Goal: Transaction & Acquisition: Purchase product/service

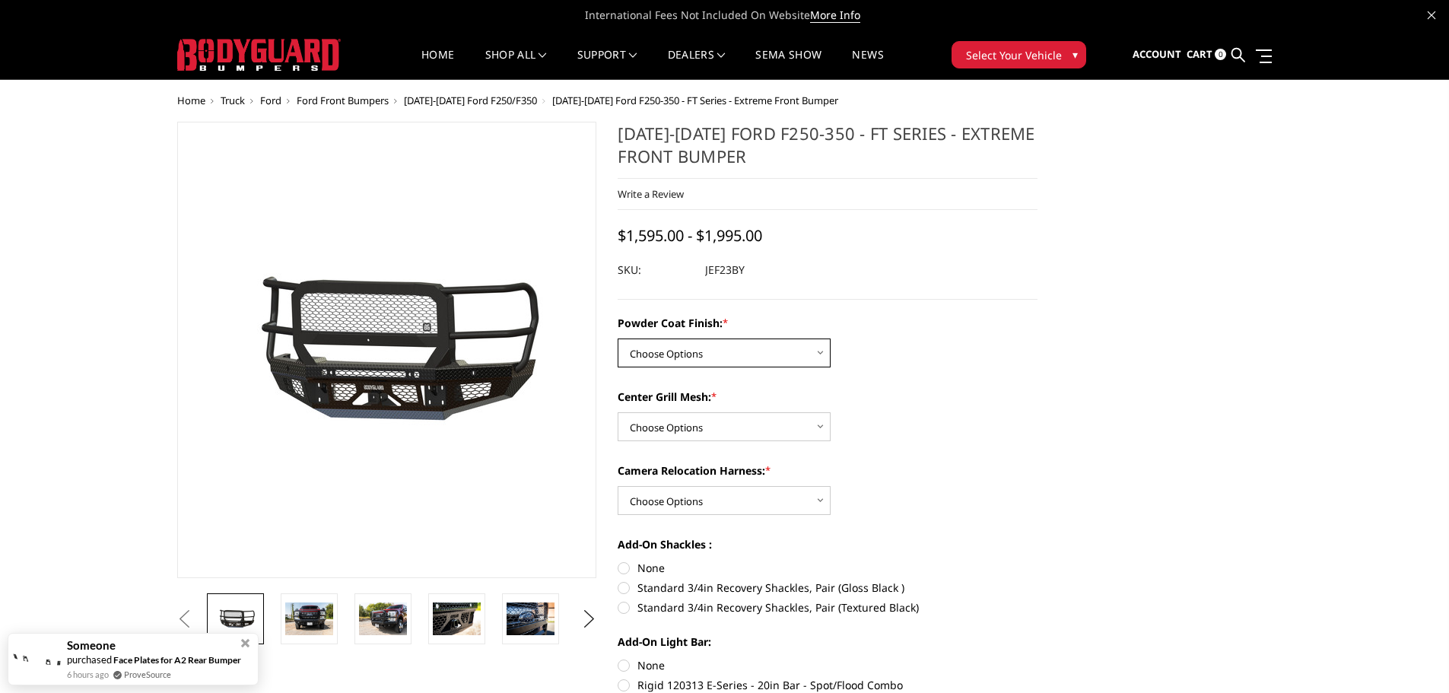
click at [720, 357] on select "Choose Options Bare Metal Gloss Black Powder Coat Textured Black Powder Coat" at bounding box center [724, 352] width 213 height 29
select select "3264"
click at [618, 338] on select "Choose Options Bare Metal Gloss Black Powder Coat Textured Black Powder Coat" at bounding box center [724, 352] width 213 height 29
drag, startPoint x: 707, startPoint y: 417, endPoint x: 707, endPoint y: 425, distance: 8.4
click at [707, 417] on select "Choose Options WITH Expanded Metal in Center Grill WITHOUT Expanded Metal in Ce…" at bounding box center [724, 426] width 213 height 29
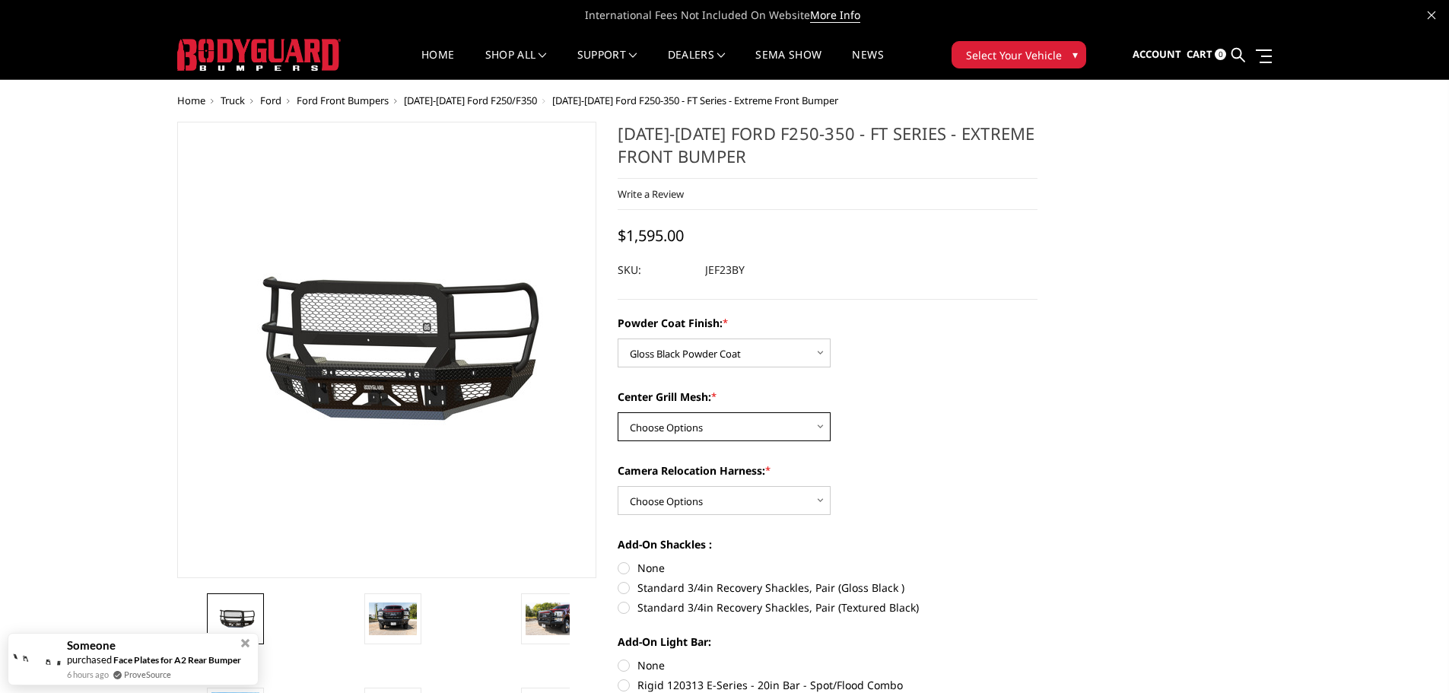
select select "3266"
click at [618, 412] on select "Choose Options WITH Expanded Metal in Center Grill WITHOUT Expanded Metal in Ce…" at bounding box center [724, 426] width 213 height 29
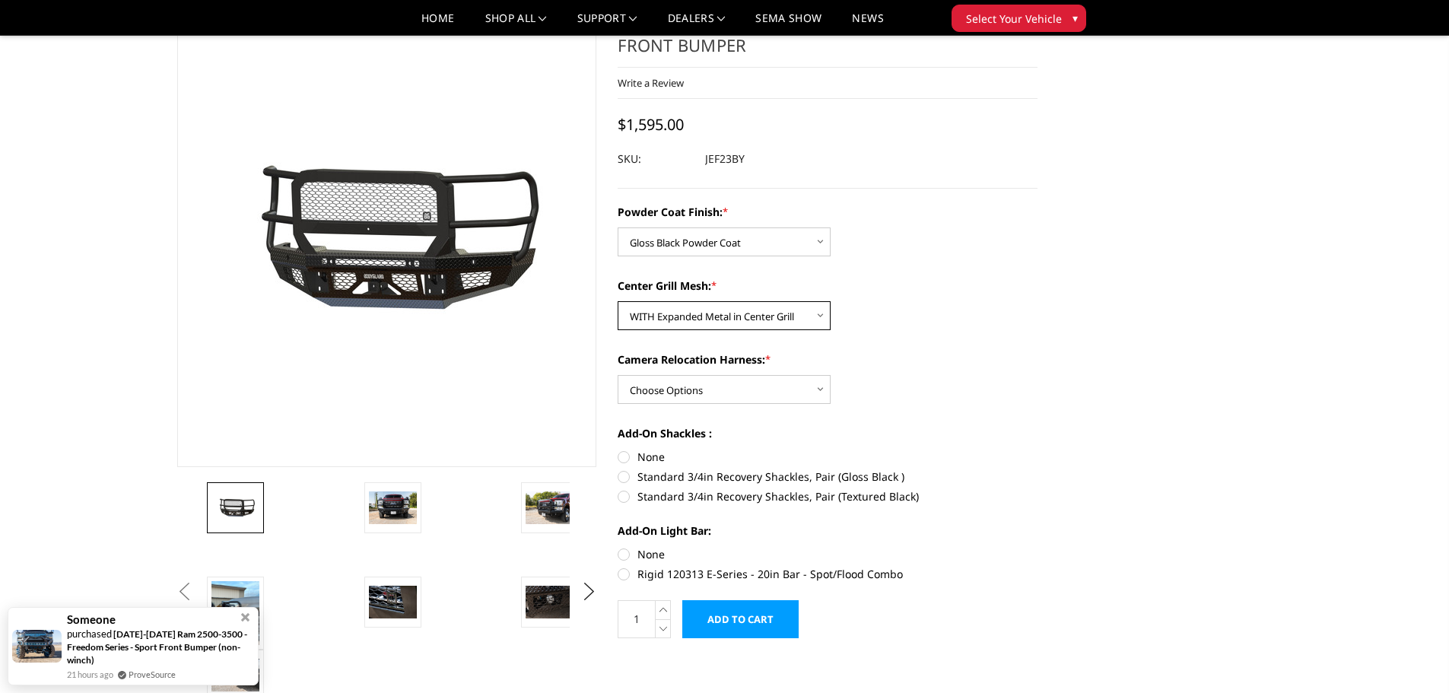
scroll to position [152, 0]
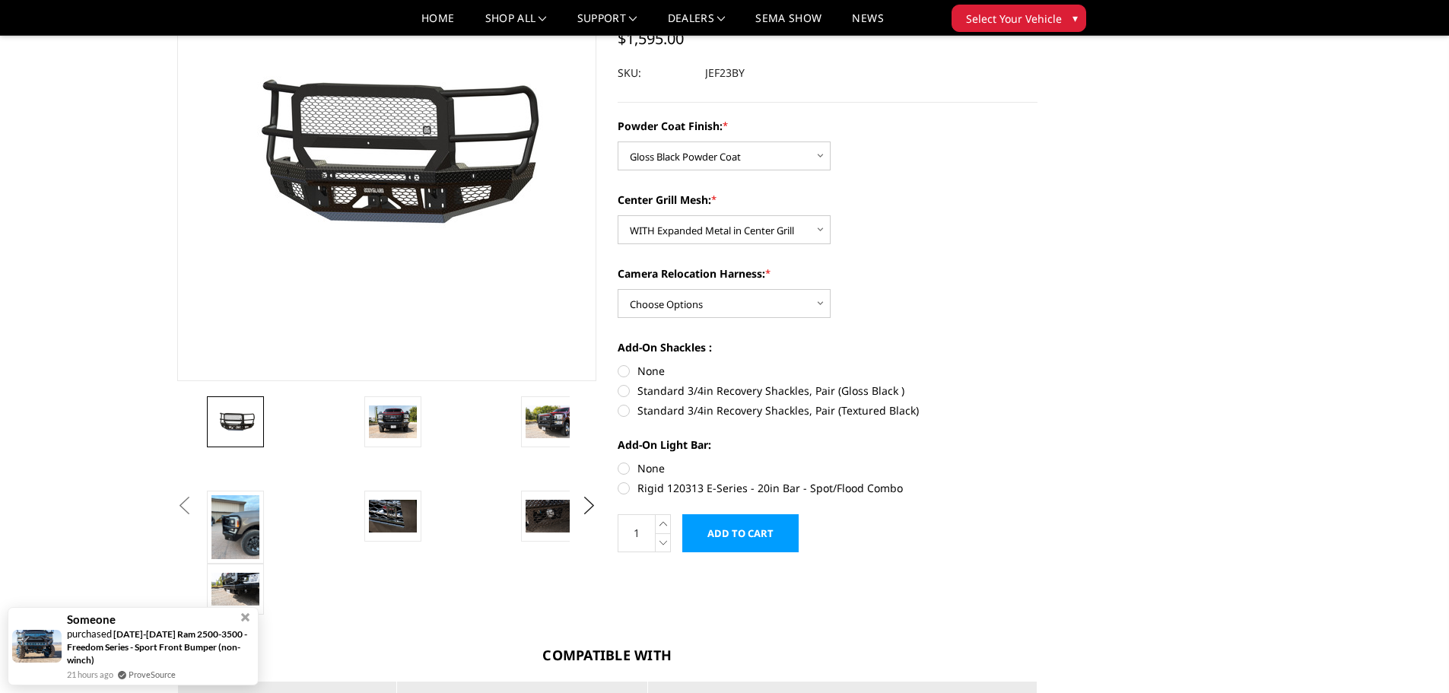
click at [634, 369] on label "None" at bounding box center [828, 371] width 420 height 16
click at [618, 364] on input "None" at bounding box center [618, 363] width 1 height 1
radio input "true"
click at [660, 390] on label "Standard 3/4in Recovery Shackles, Pair (Gloss Black )" at bounding box center [828, 391] width 420 height 16
click at [1037, 364] on input "Standard 3/4in Recovery Shackles, Pair (Gloss Black )" at bounding box center [1037, 363] width 1 height 1
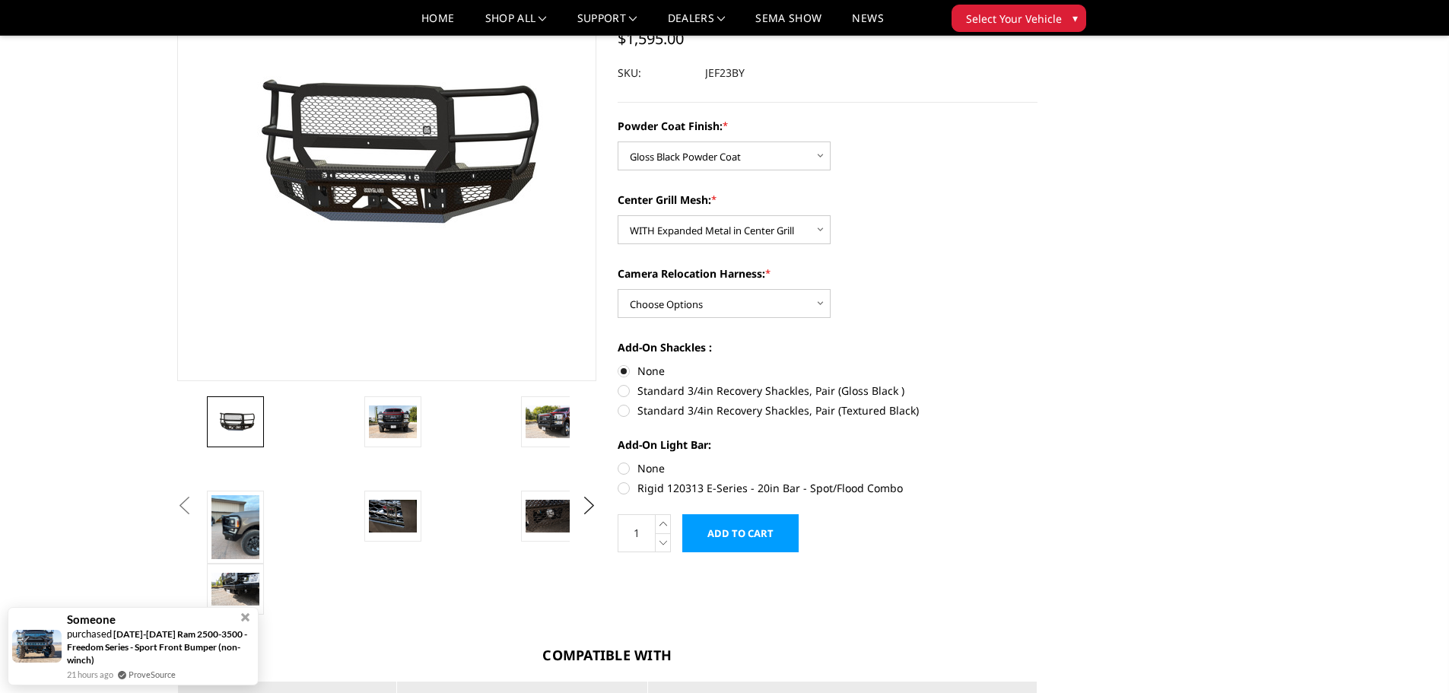
radio input "true"
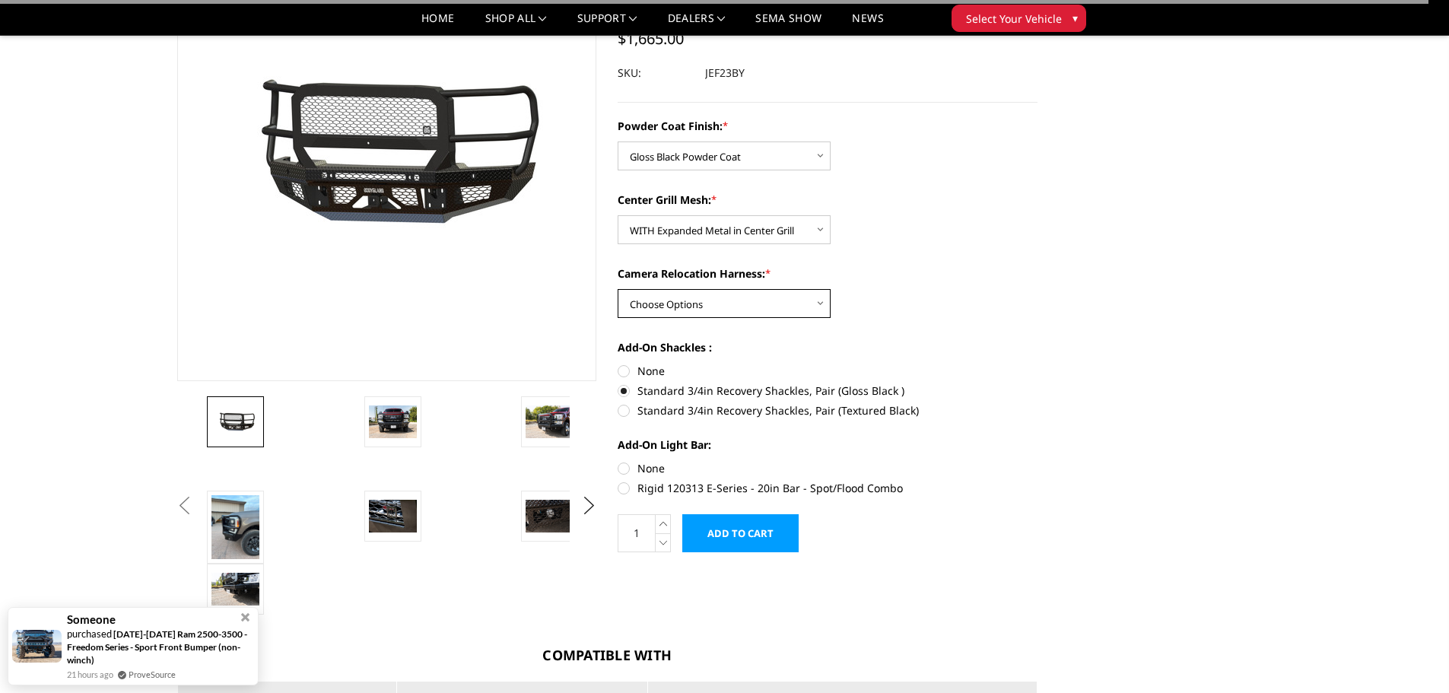
click at [660, 303] on select "Choose Options WITH Camera Relocation Harness WITHOUT Camera Relocation Harness" at bounding box center [724, 303] width 213 height 29
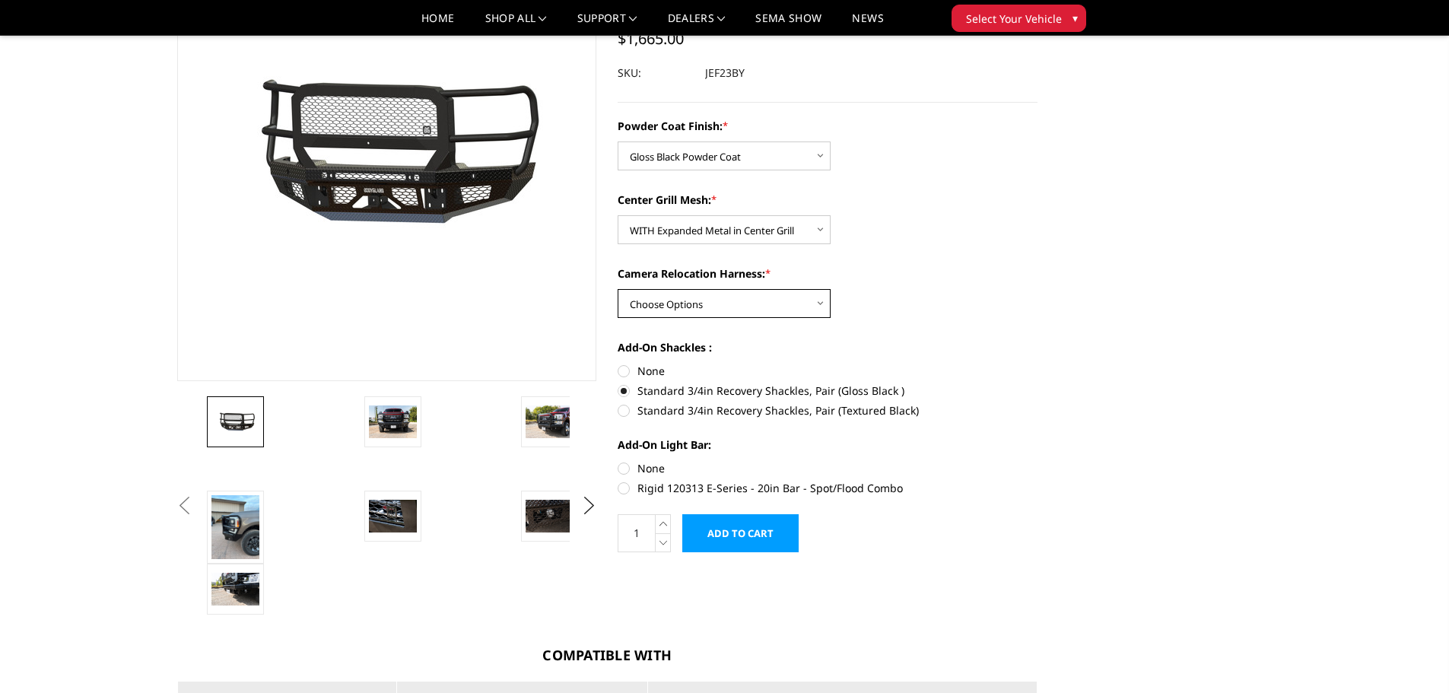
select select "3268"
click at [618, 289] on select "Choose Options WITH Camera Relocation Harness WITHOUT Camera Relocation Harness" at bounding box center [724, 303] width 213 height 29
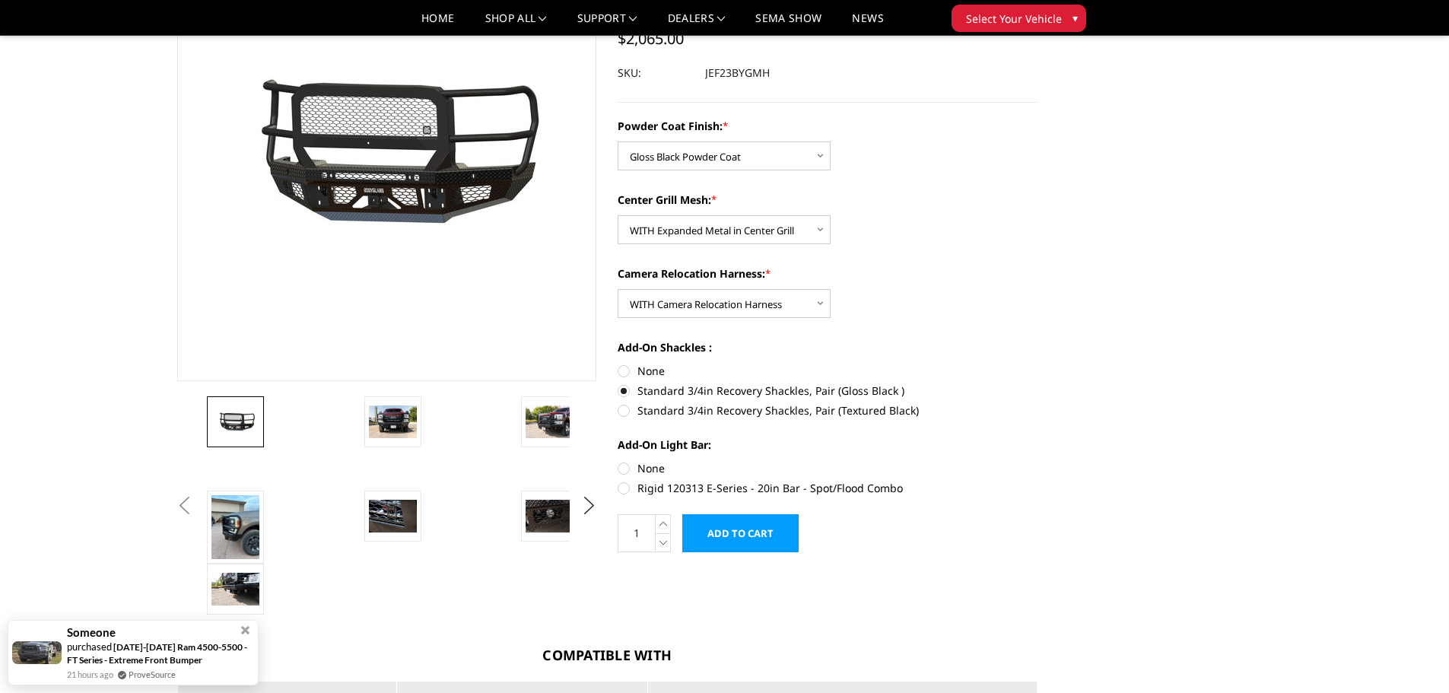
click at [661, 471] on label "None" at bounding box center [828, 468] width 420 height 16
click at [618, 461] on input "None" at bounding box center [618, 460] width 1 height 1
radio input "true"
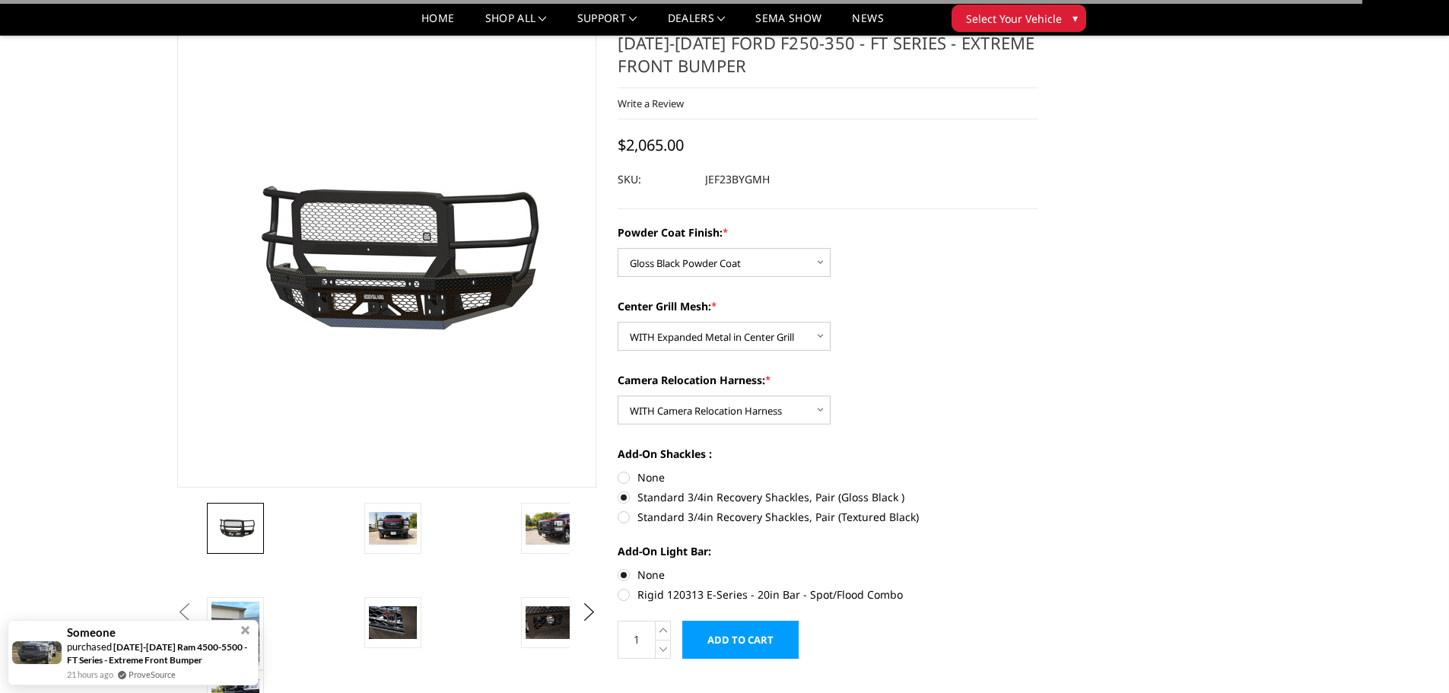
scroll to position [0, 0]
